Goal: Find specific page/section: Find specific page/section

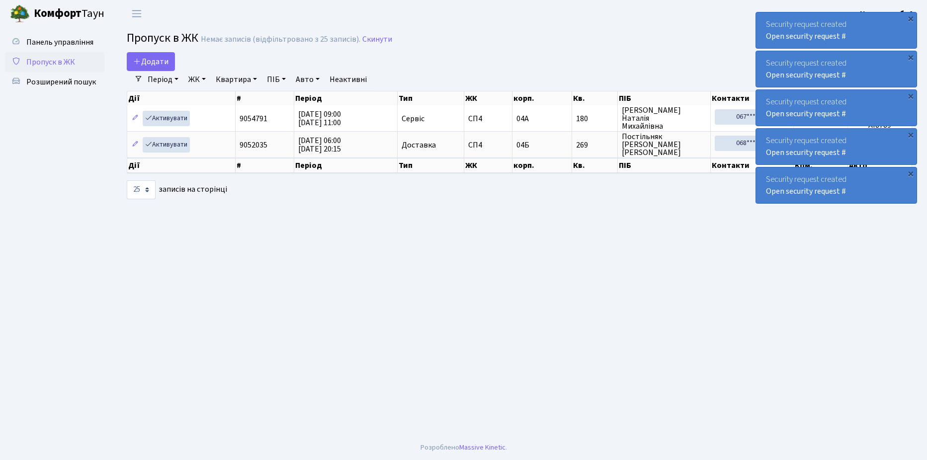
select select "25"
click at [54, 82] on span "Розширений пошук" at bounding box center [61, 82] width 70 height 11
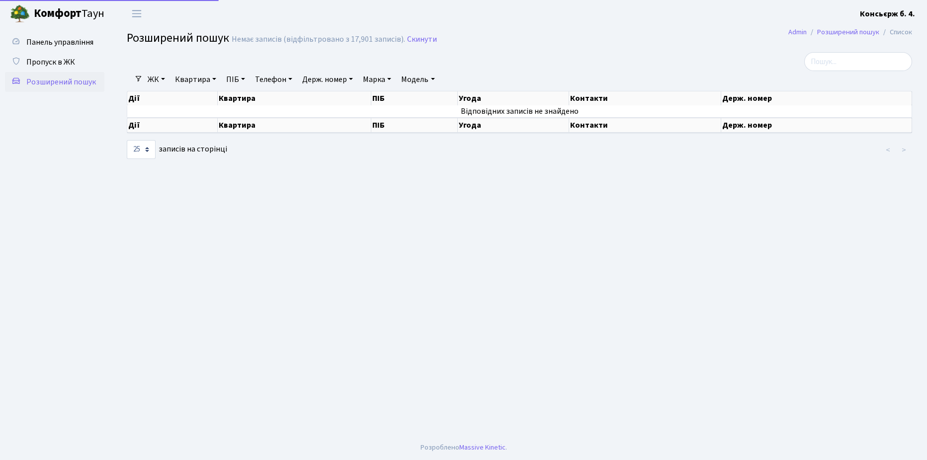
select select "25"
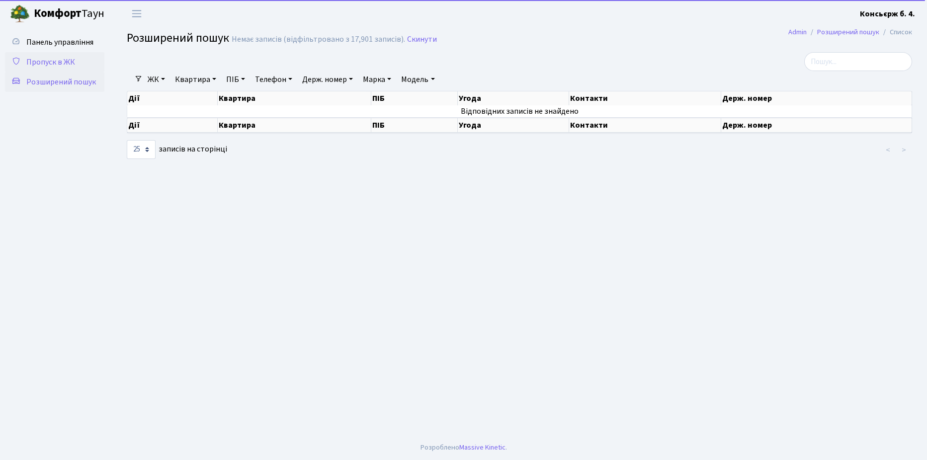
click at [46, 60] on span "Пропуск в ЖК" at bounding box center [50, 62] width 49 height 11
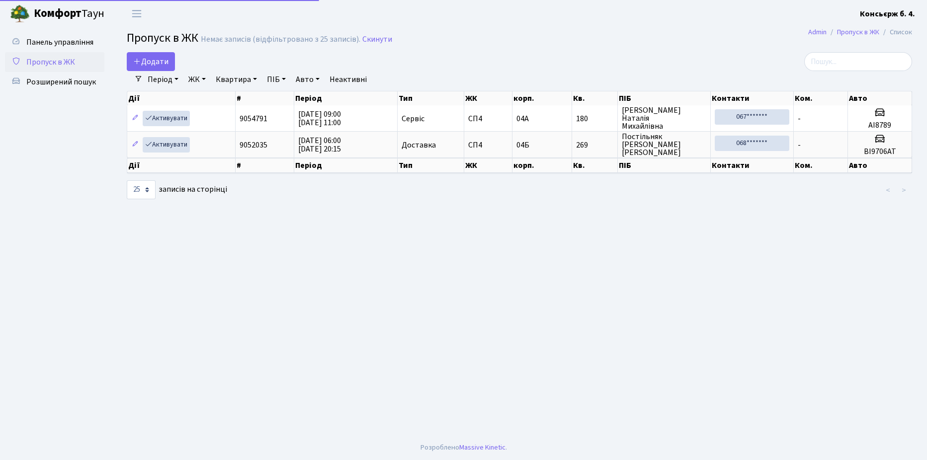
select select "25"
click at [53, 79] on span "Розширений пошук" at bounding box center [61, 82] width 70 height 11
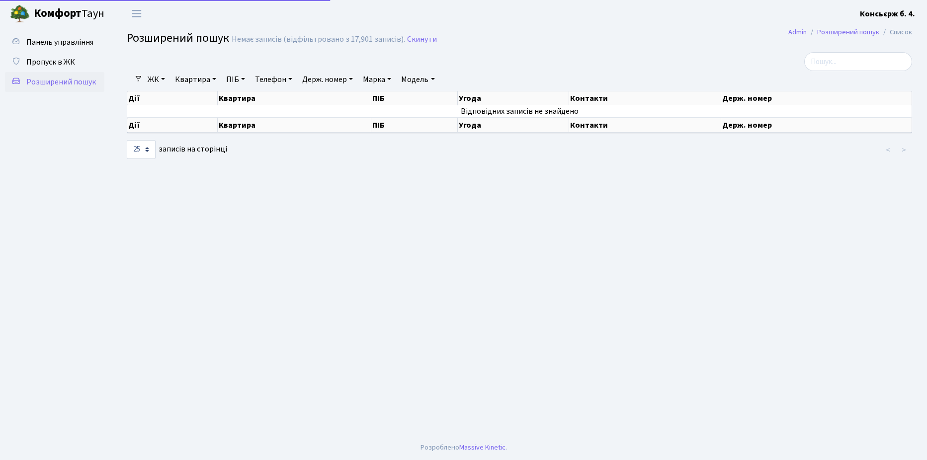
select select "25"
click at [857, 62] on input "search" at bounding box center [858, 61] width 108 height 19
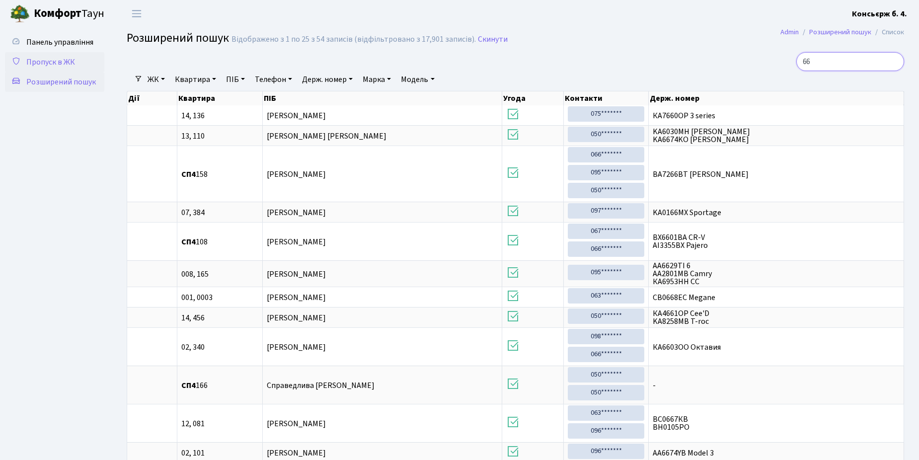
type input "66"
click at [53, 63] on span "Пропуск в ЖК" at bounding box center [50, 62] width 49 height 11
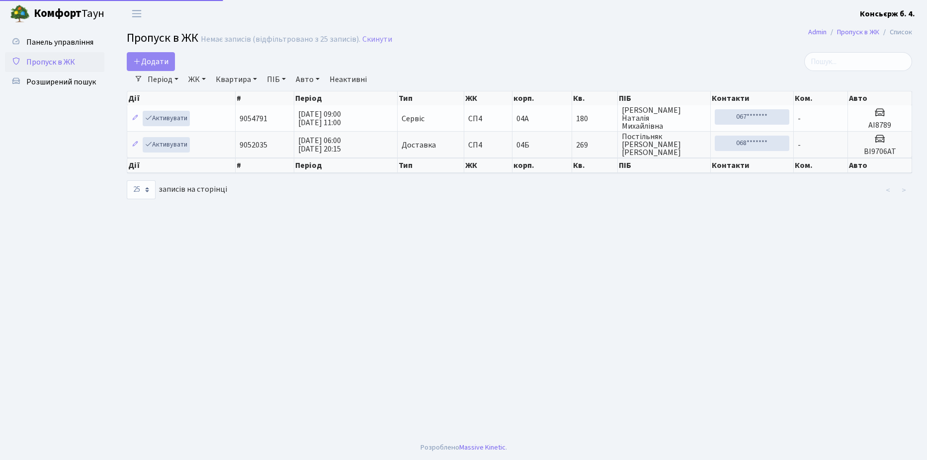
select select "25"
